Goal: Navigation & Orientation: Find specific page/section

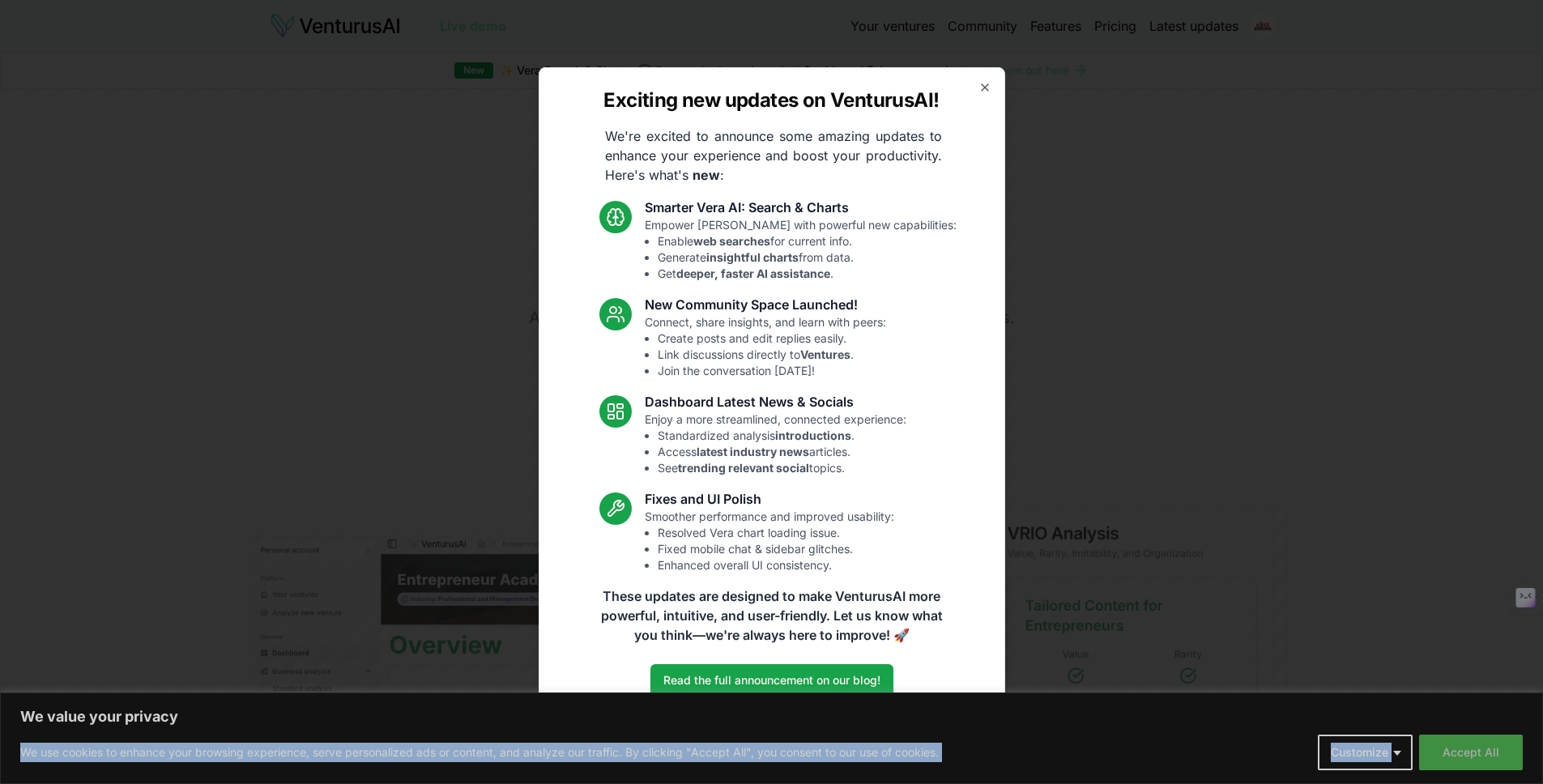
drag, startPoint x: 1473, startPoint y: 732, endPoint x: 1494, endPoint y: 754, distance: 30.4
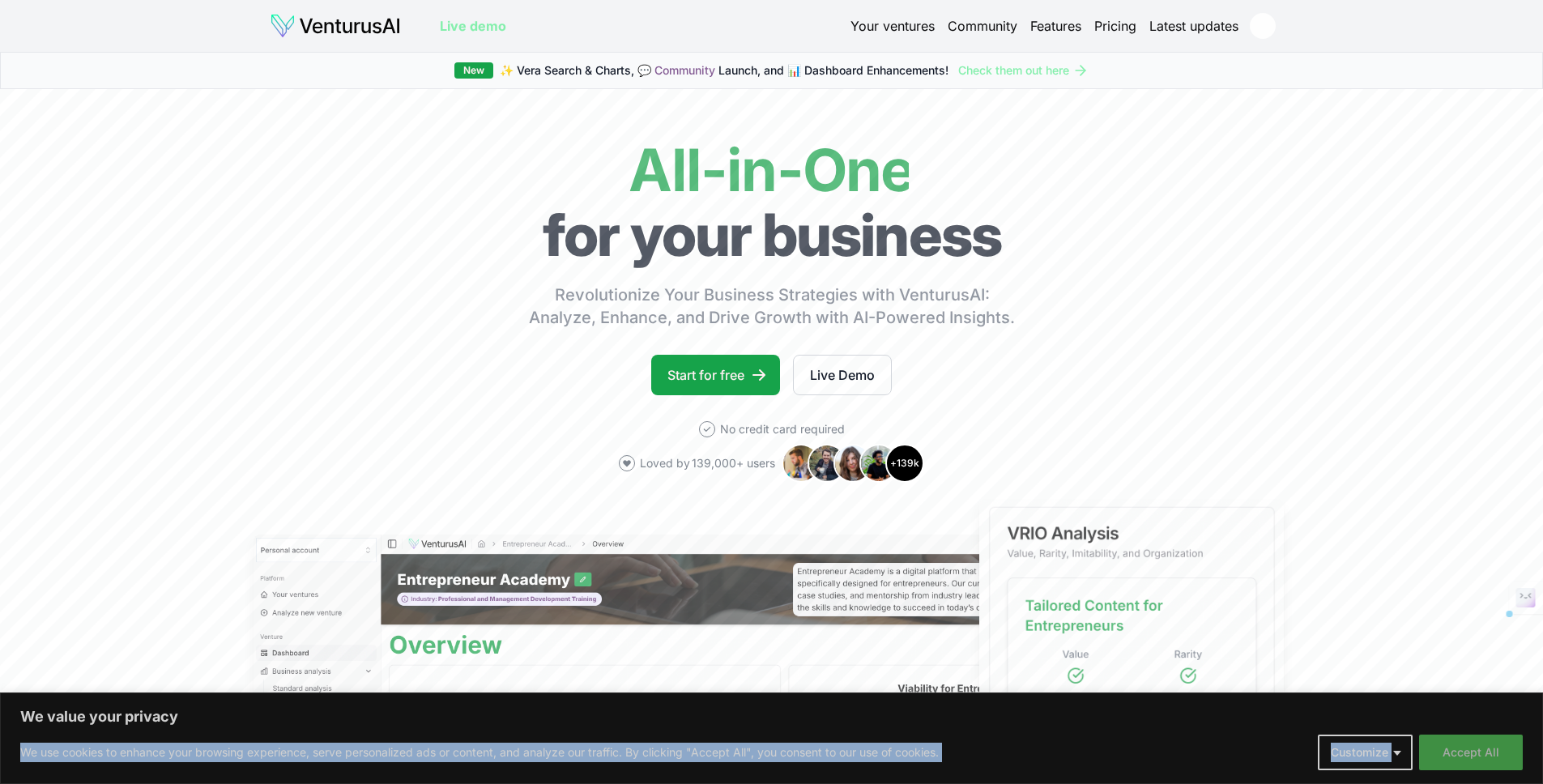
click at [1494, 754] on button "Accept All" at bounding box center [1471, 753] width 104 height 36
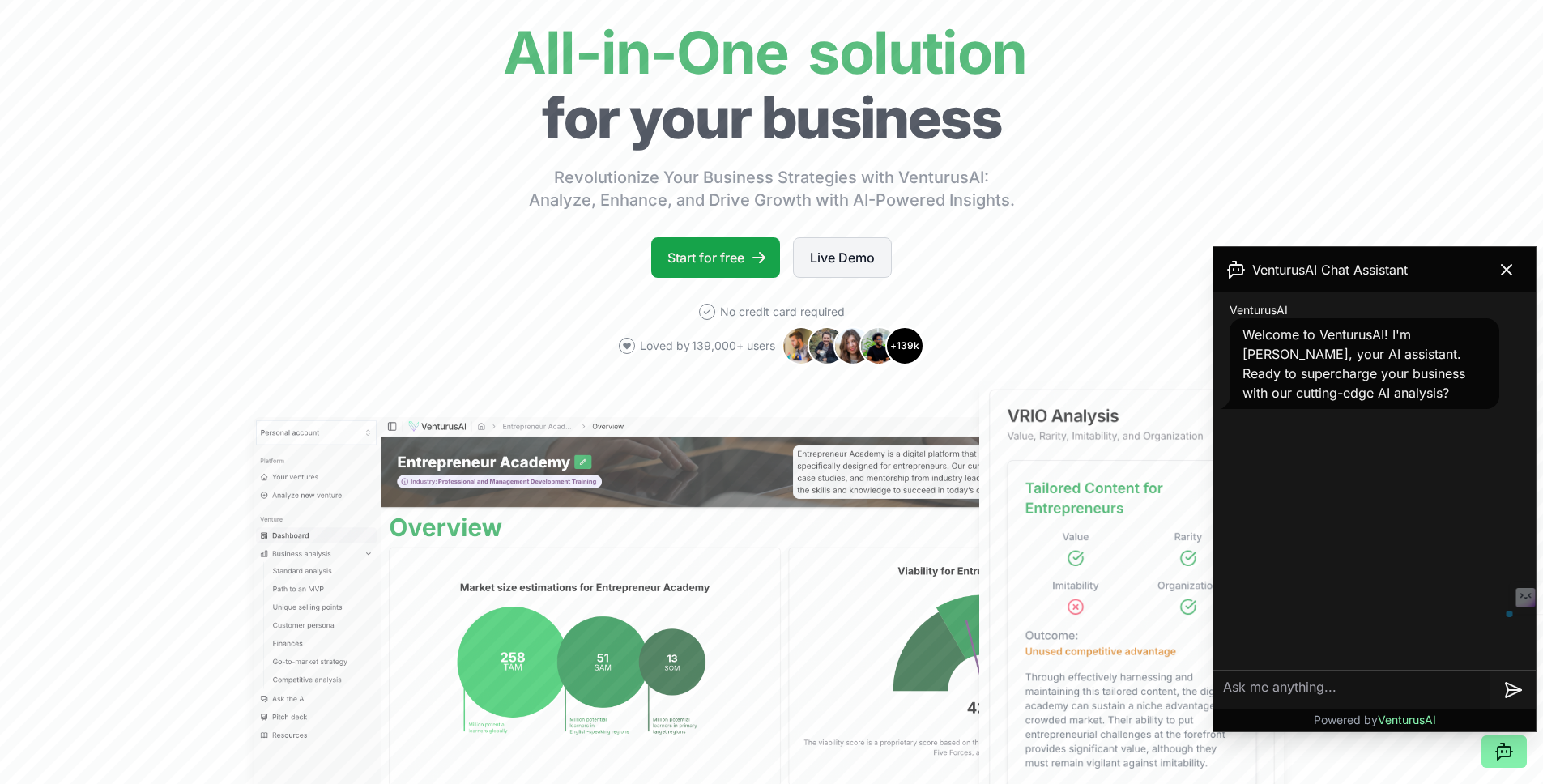
scroll to position [133, 0]
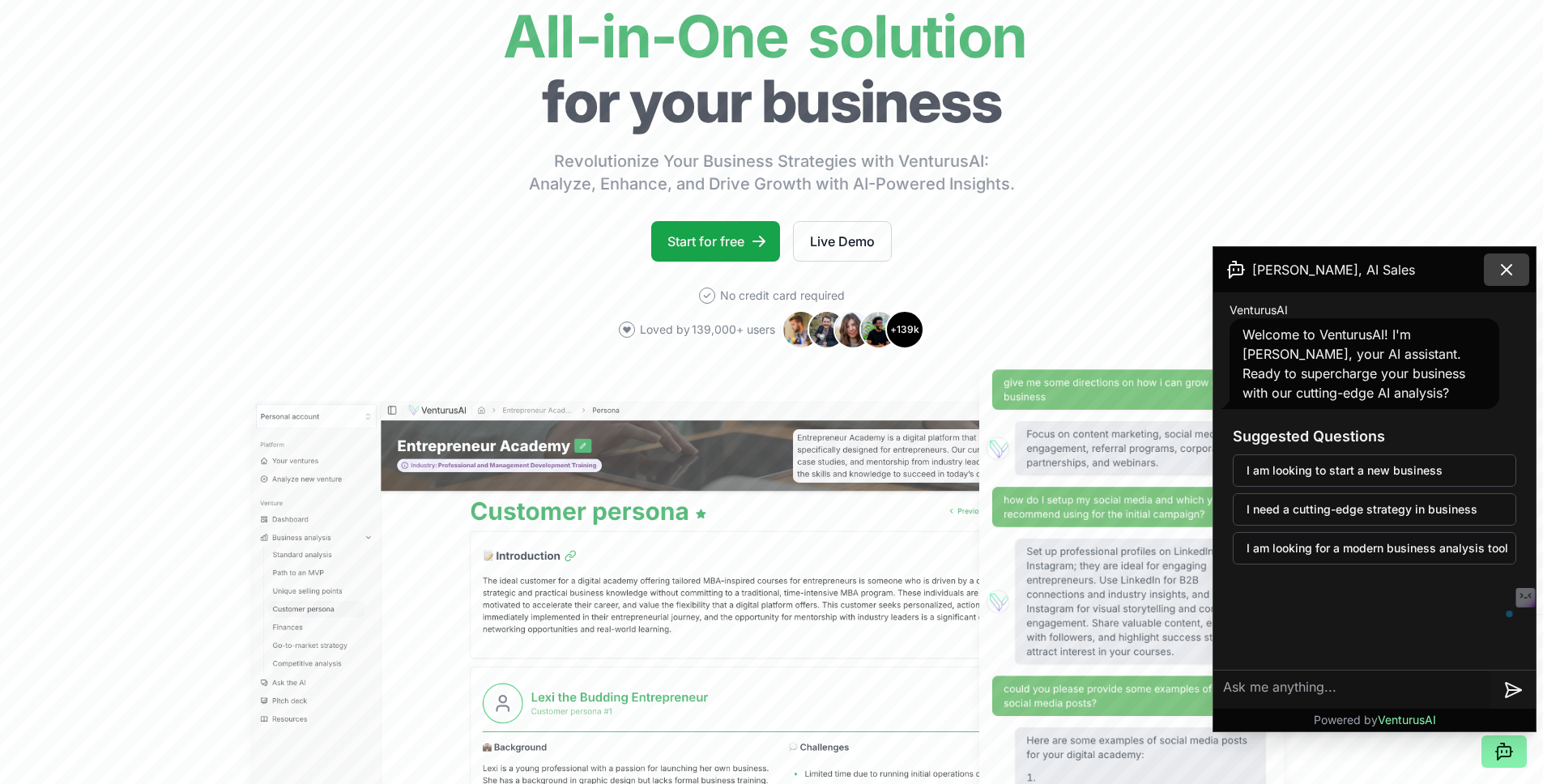
click at [1503, 274] on icon at bounding box center [1506, 270] width 20 height 20
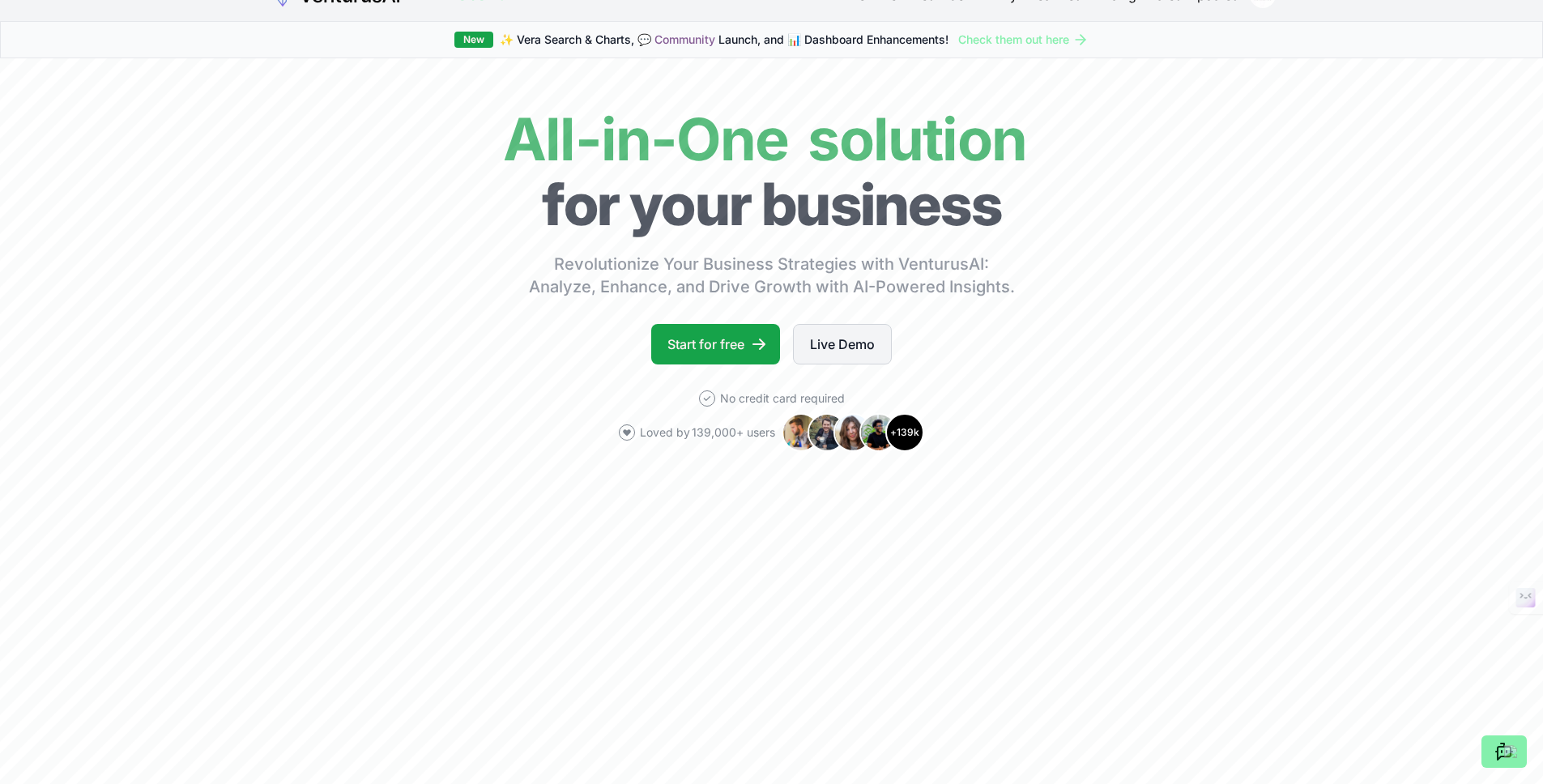
scroll to position [34, 0]
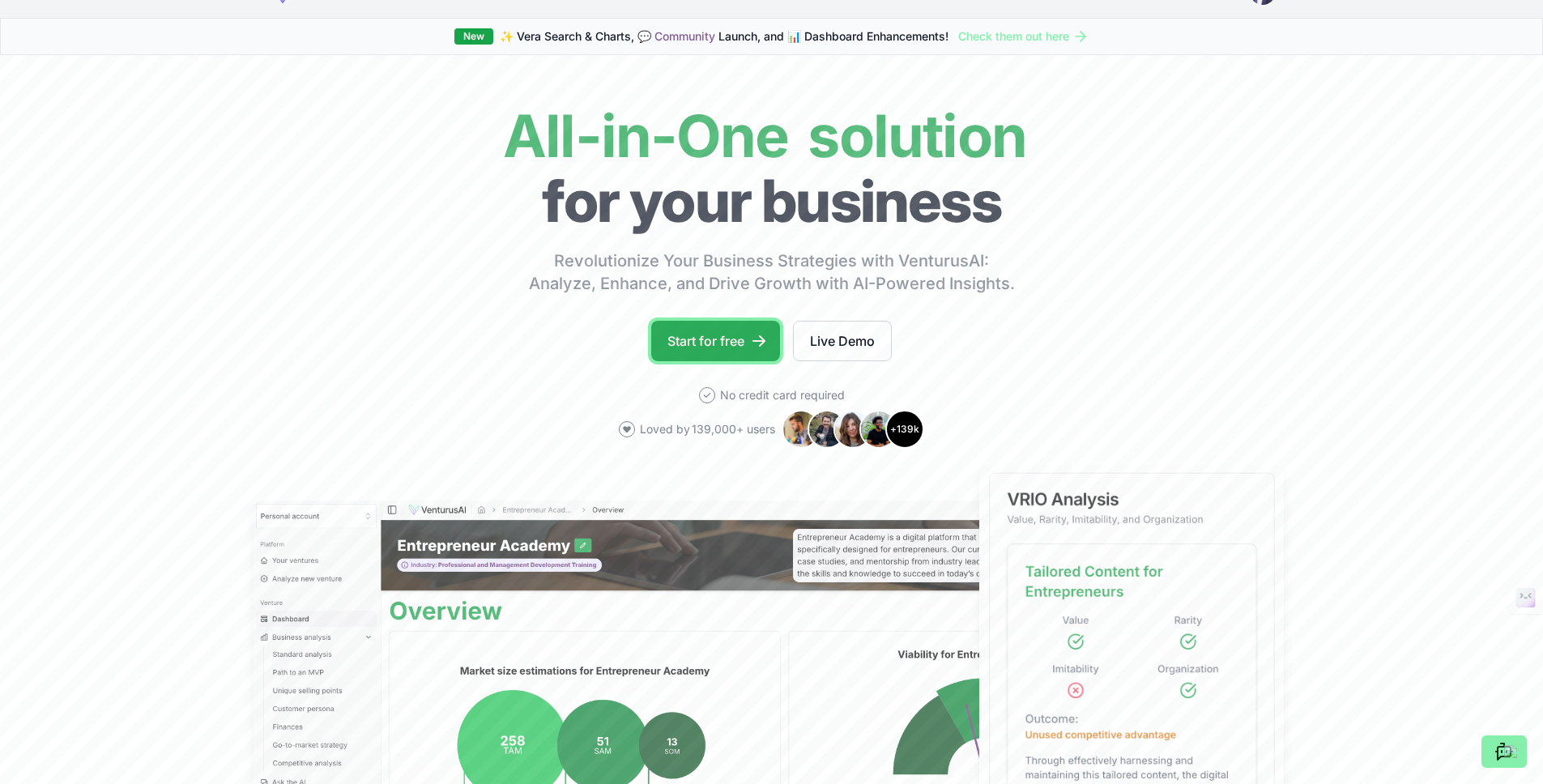
click at [699, 351] on link "Start for free" at bounding box center [715, 341] width 129 height 40
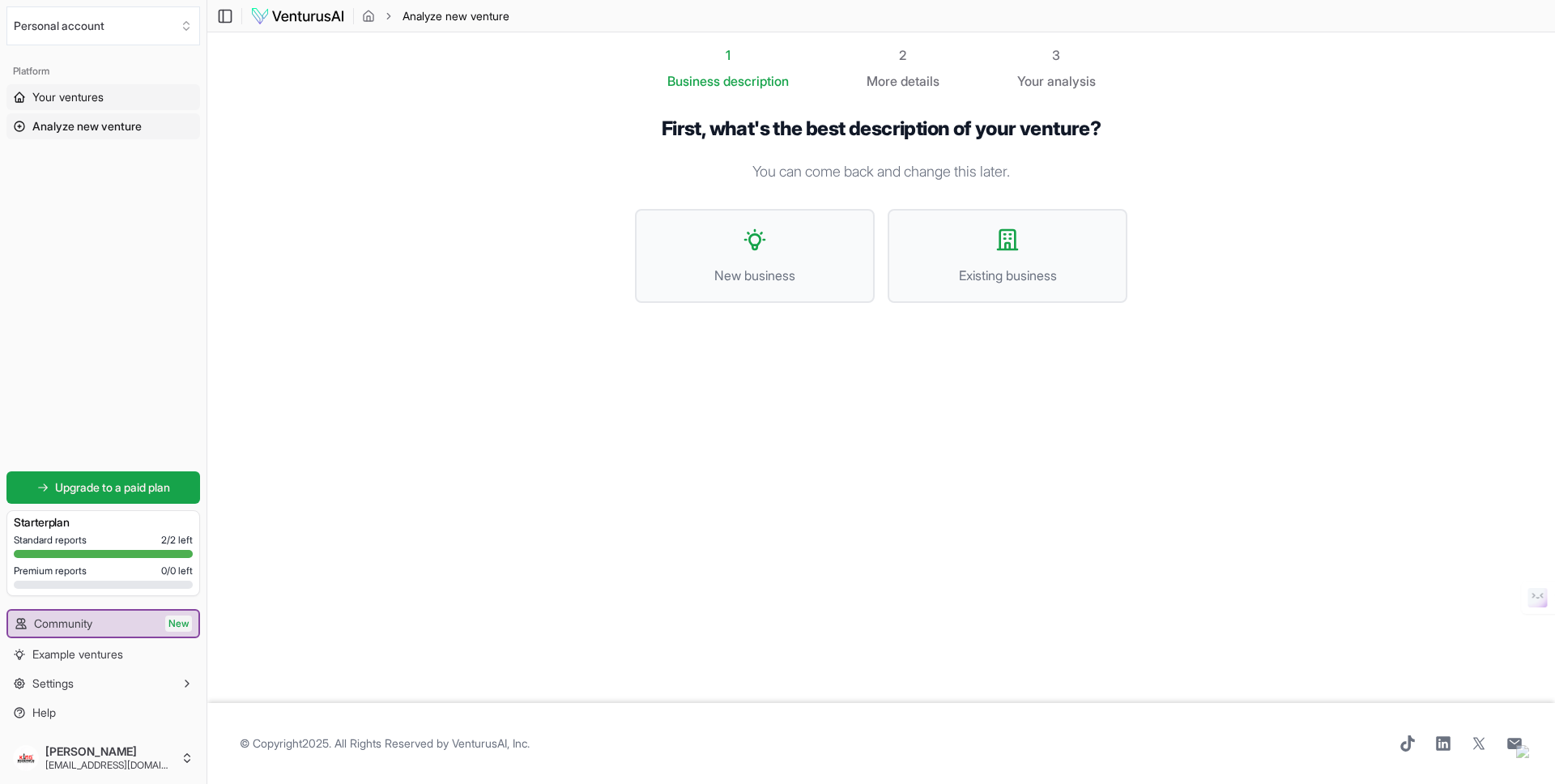
click at [135, 98] on link "Your ventures" at bounding box center [103, 97] width 194 height 26
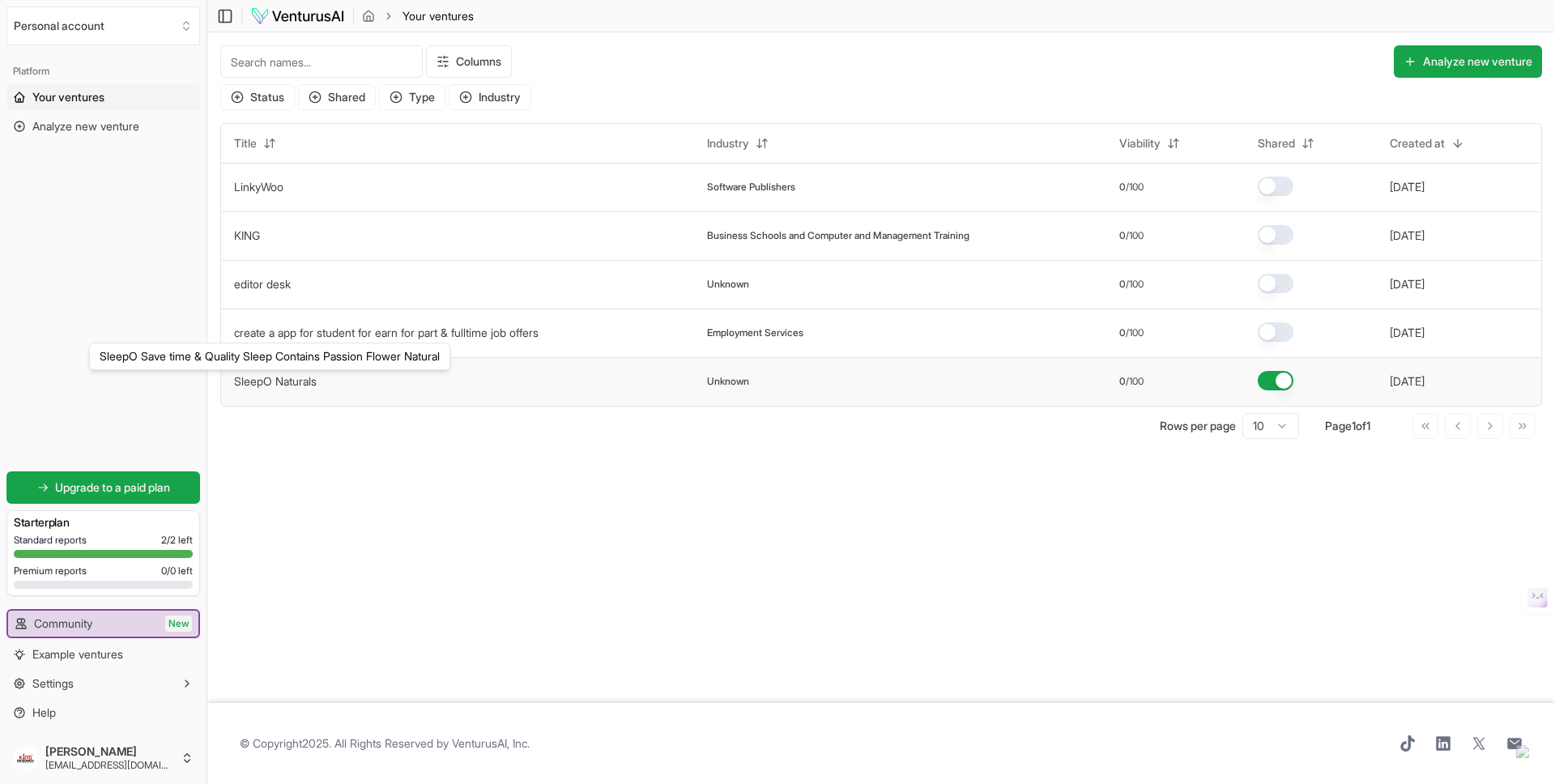
click at [274, 384] on link "SleepO Naturals" at bounding box center [275, 381] width 82 height 13
